Goal: Information Seeking & Learning: Check status

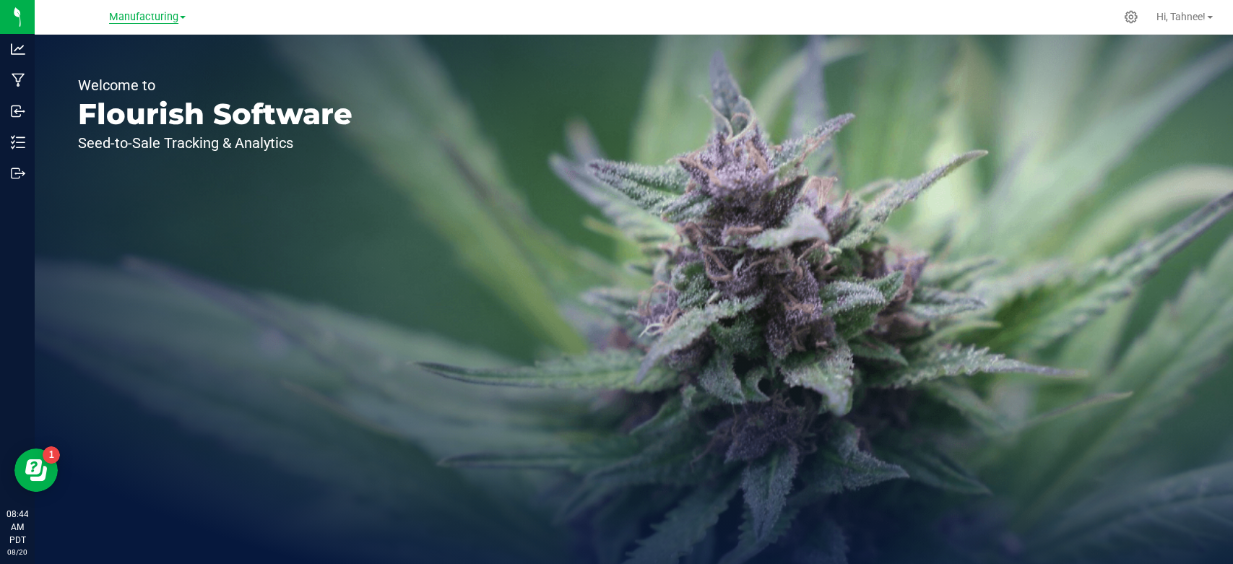
click at [160, 20] on span "Manufacturing" at bounding box center [143, 17] width 69 height 13
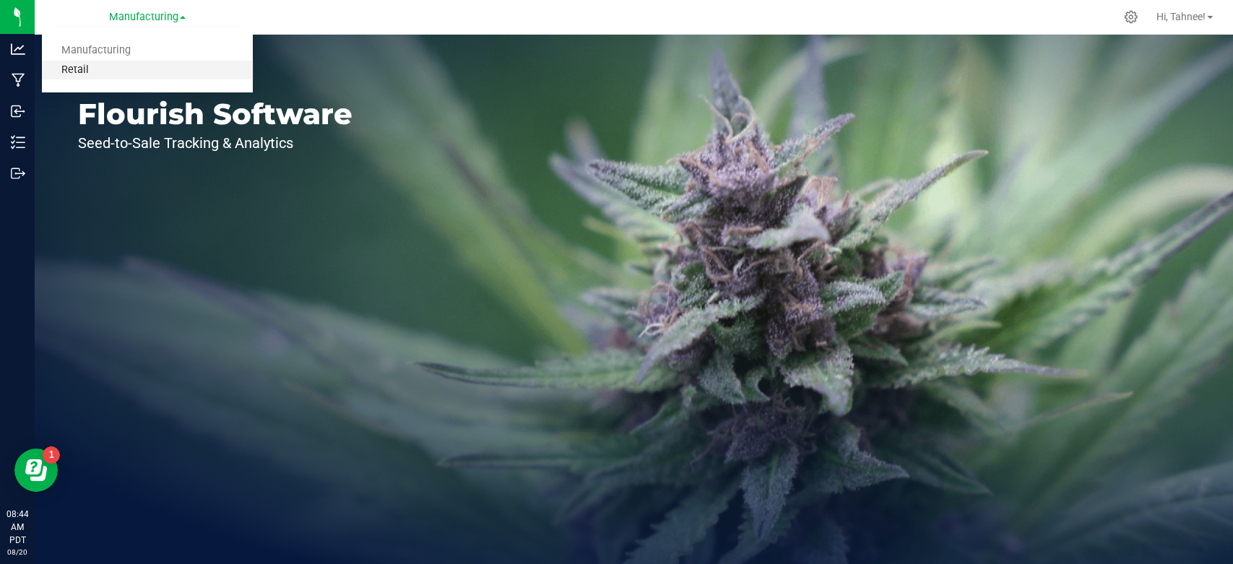
click at [82, 70] on link "Retail" at bounding box center [147, 71] width 211 height 20
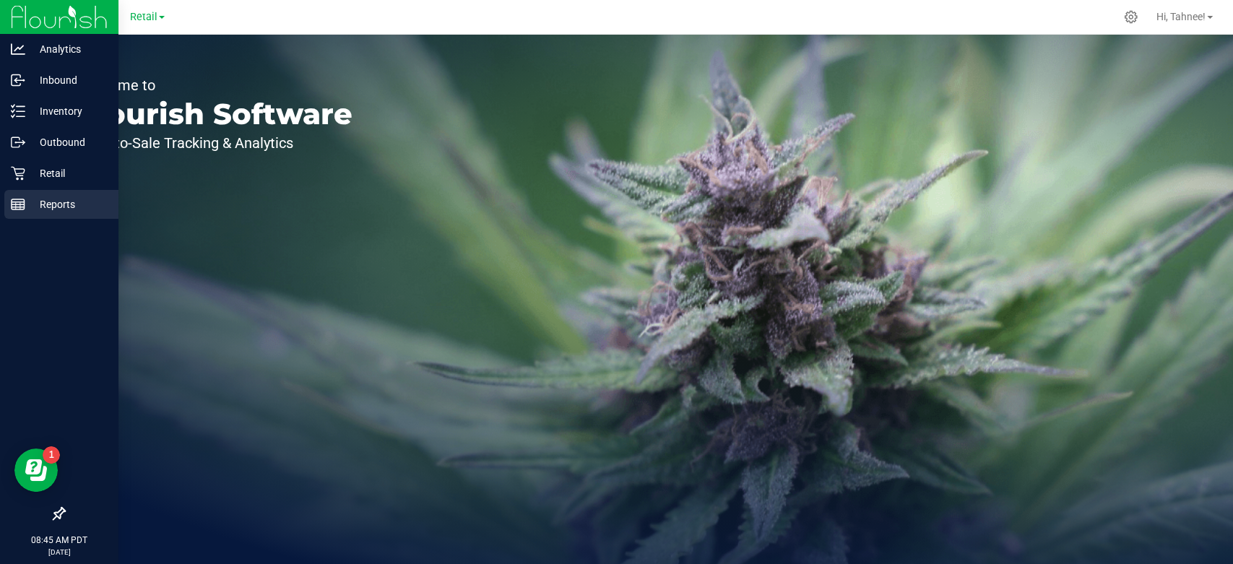
click at [55, 203] on p "Reports" at bounding box center [68, 204] width 87 height 17
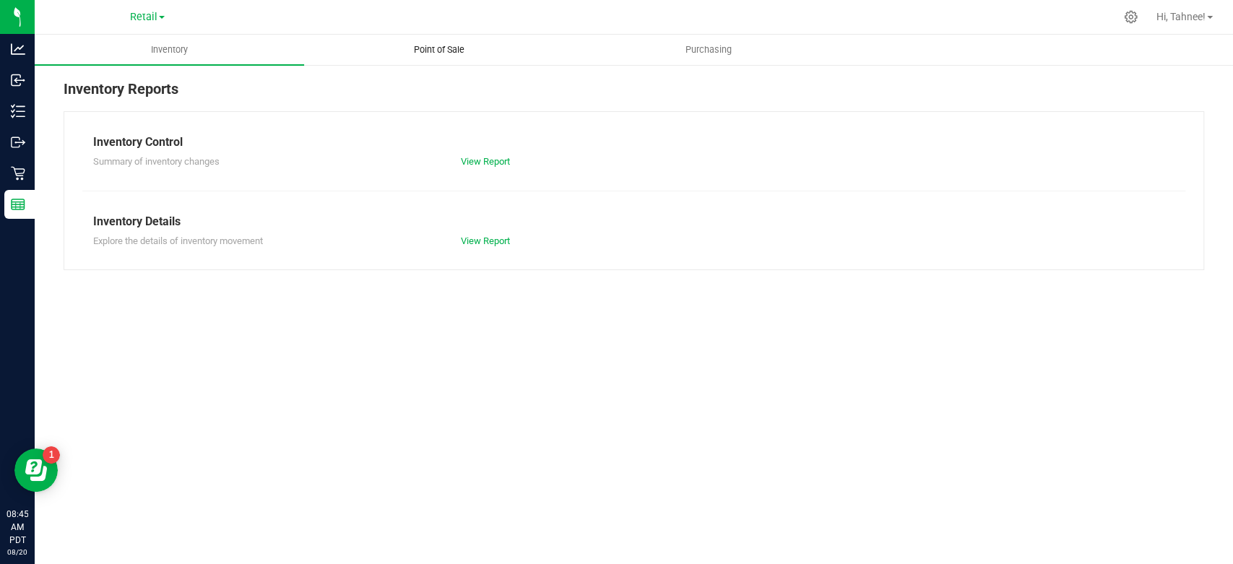
click at [450, 53] on span "Point of Sale" at bounding box center [439, 49] width 90 height 13
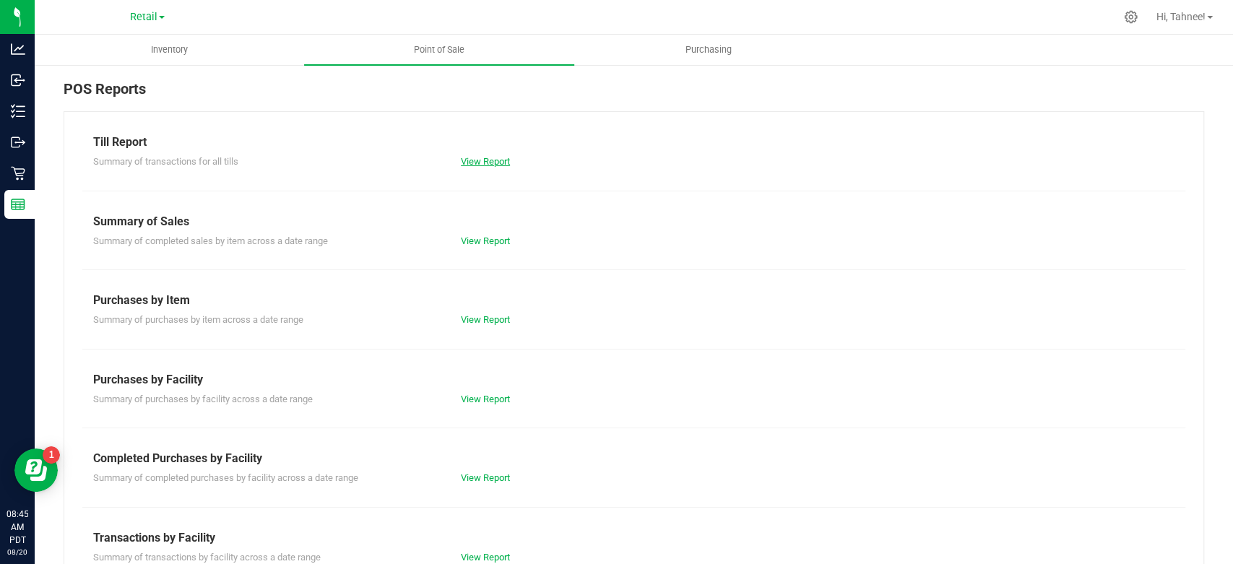
click at [475, 163] on link "View Report" at bounding box center [485, 161] width 49 height 11
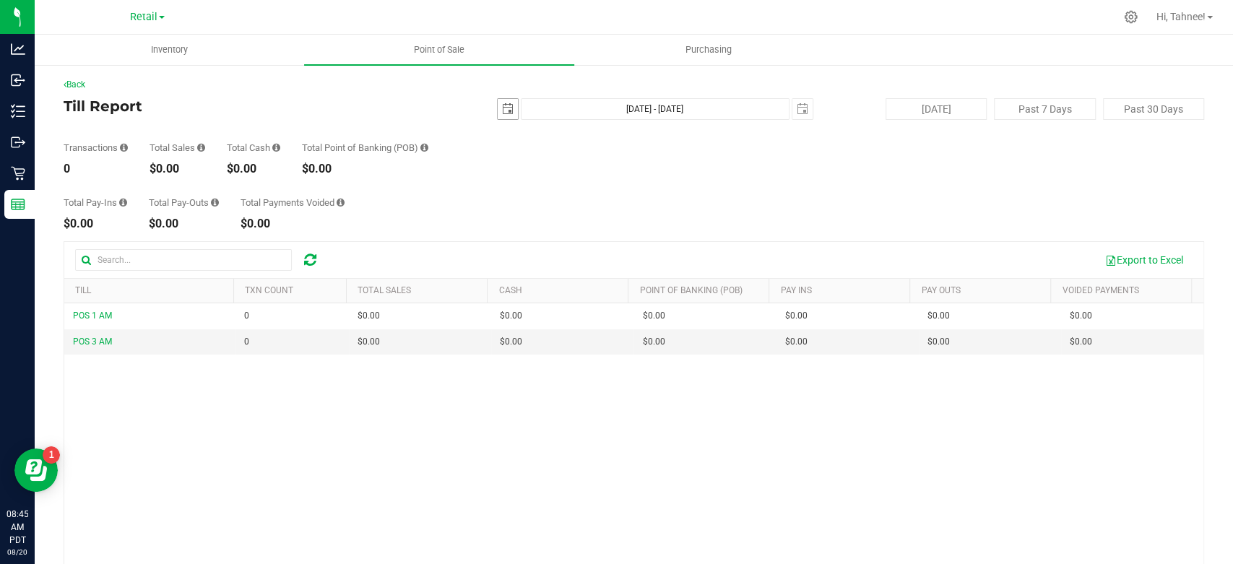
click at [509, 113] on span "select" at bounding box center [508, 109] width 20 height 20
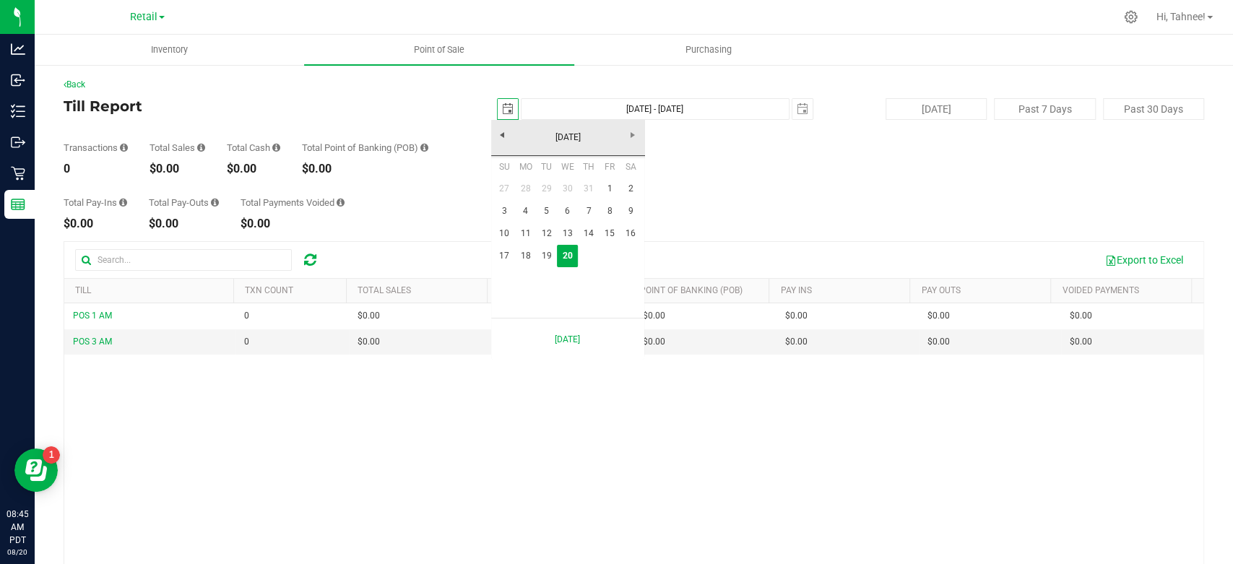
scroll to position [0, 38]
click at [552, 255] on link "19" at bounding box center [546, 256] width 21 height 22
type input "[DATE]"
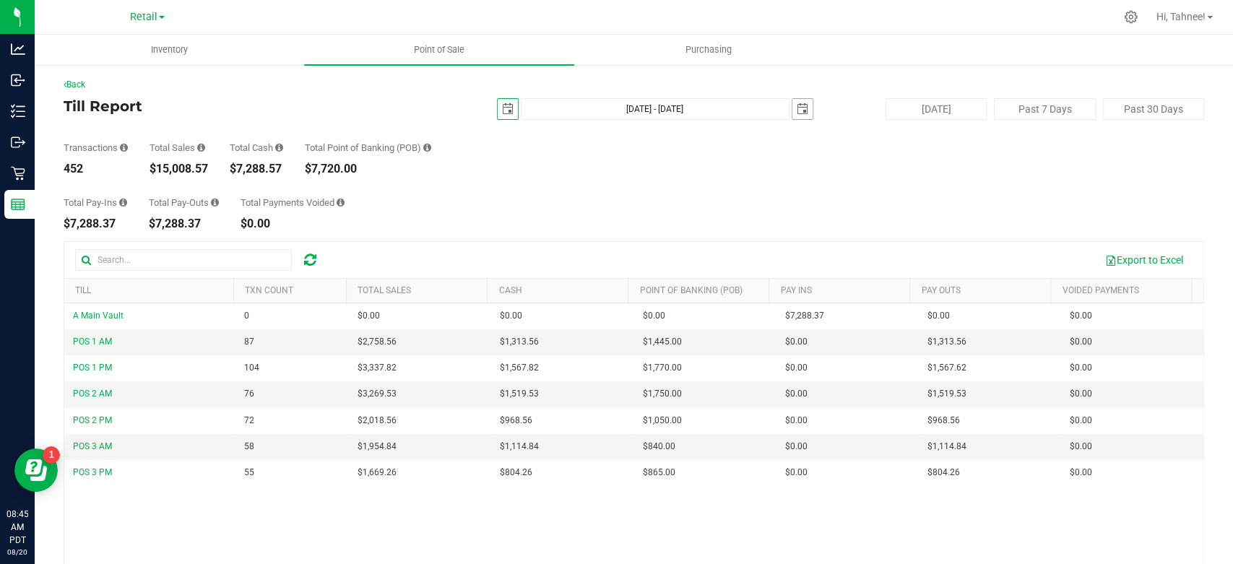
click at [798, 108] on span "select" at bounding box center [803, 109] width 12 height 12
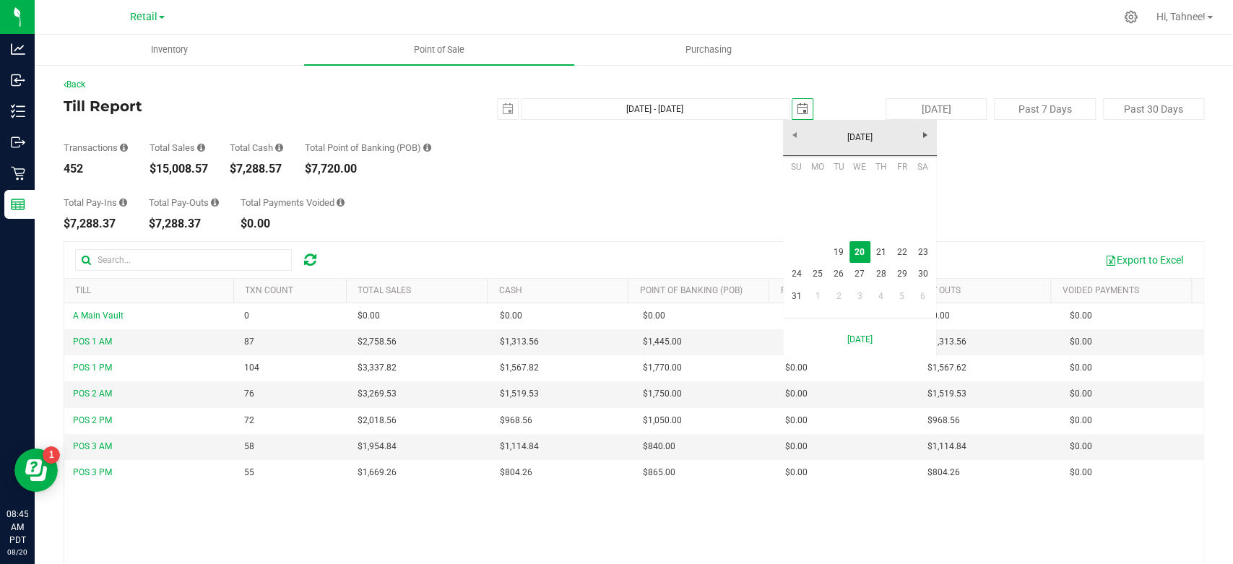
scroll to position [0, 38]
click at [832, 253] on link "19" at bounding box center [838, 252] width 21 height 22
type input "[DATE] - [DATE]"
type input "[DATE]"
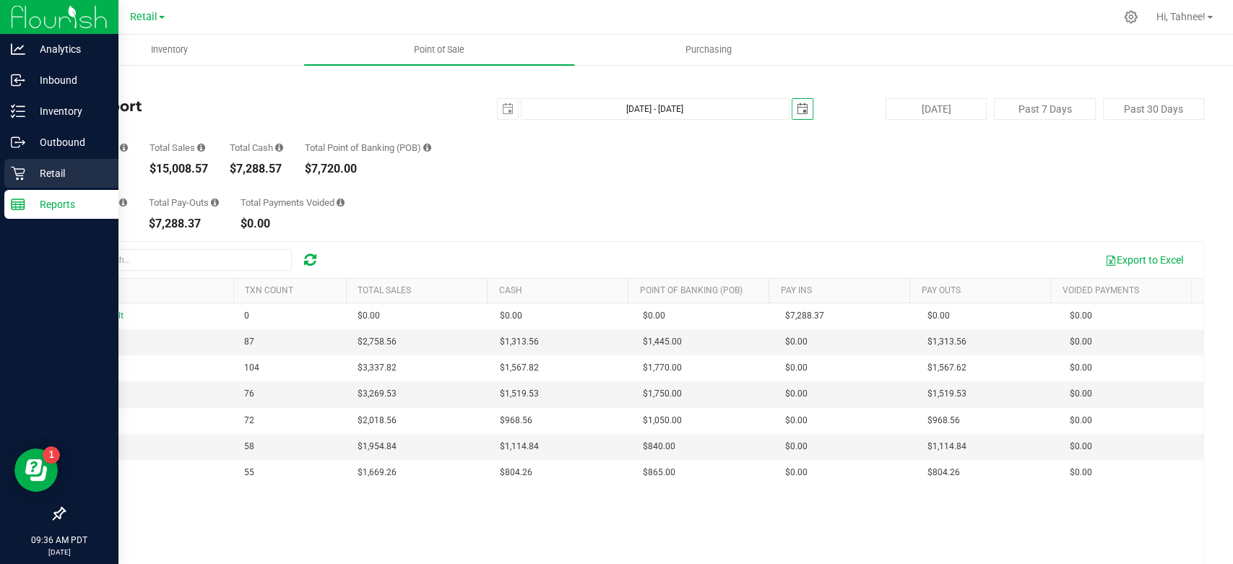
click at [64, 171] on p "Retail" at bounding box center [68, 173] width 87 height 17
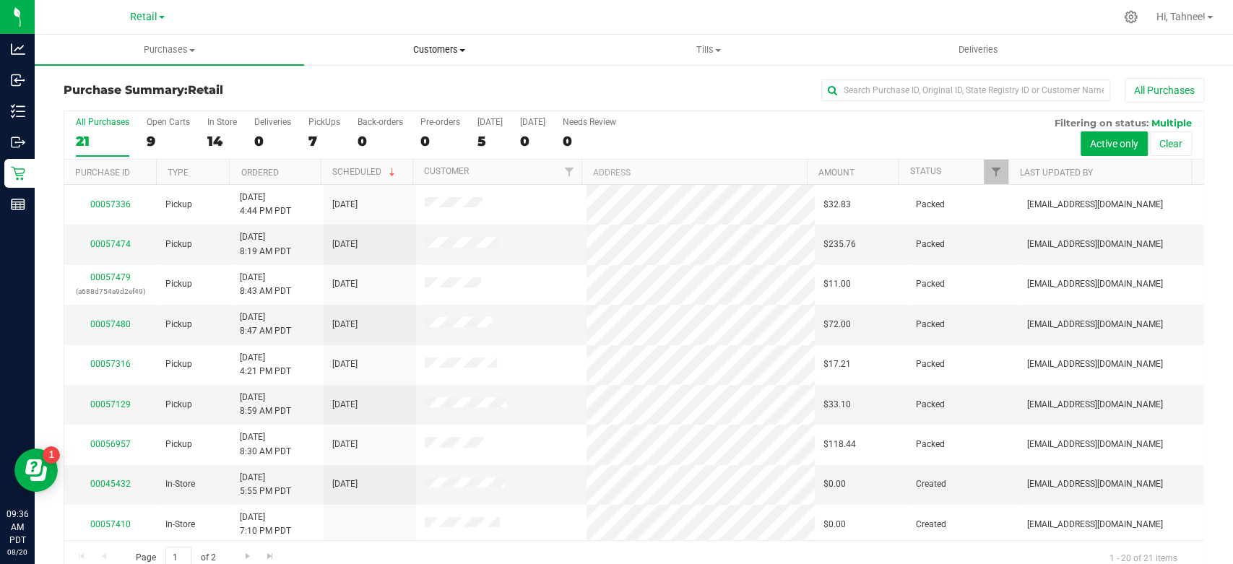
click at [439, 41] on uib-tab-heading "Customers All customers Add a new customer" at bounding box center [439, 49] width 268 height 29
click at [375, 88] on span "All customers" at bounding box center [356, 87] width 104 height 12
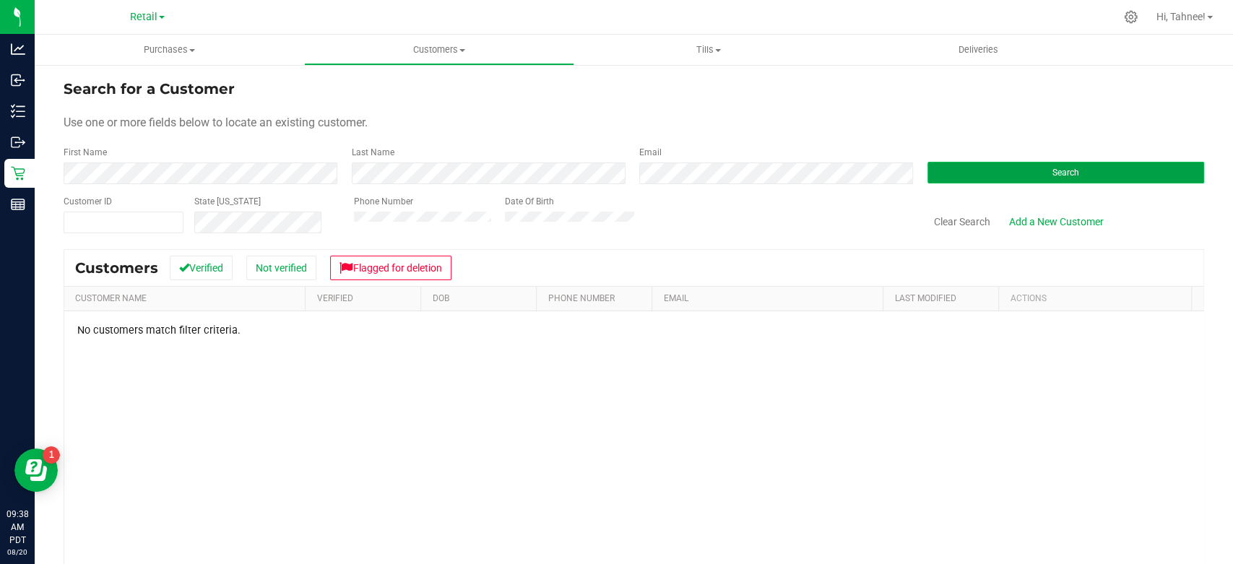
click at [1053, 168] on span "Search" at bounding box center [1066, 173] width 27 height 10
